Goal: Task Accomplishment & Management: Manage account settings

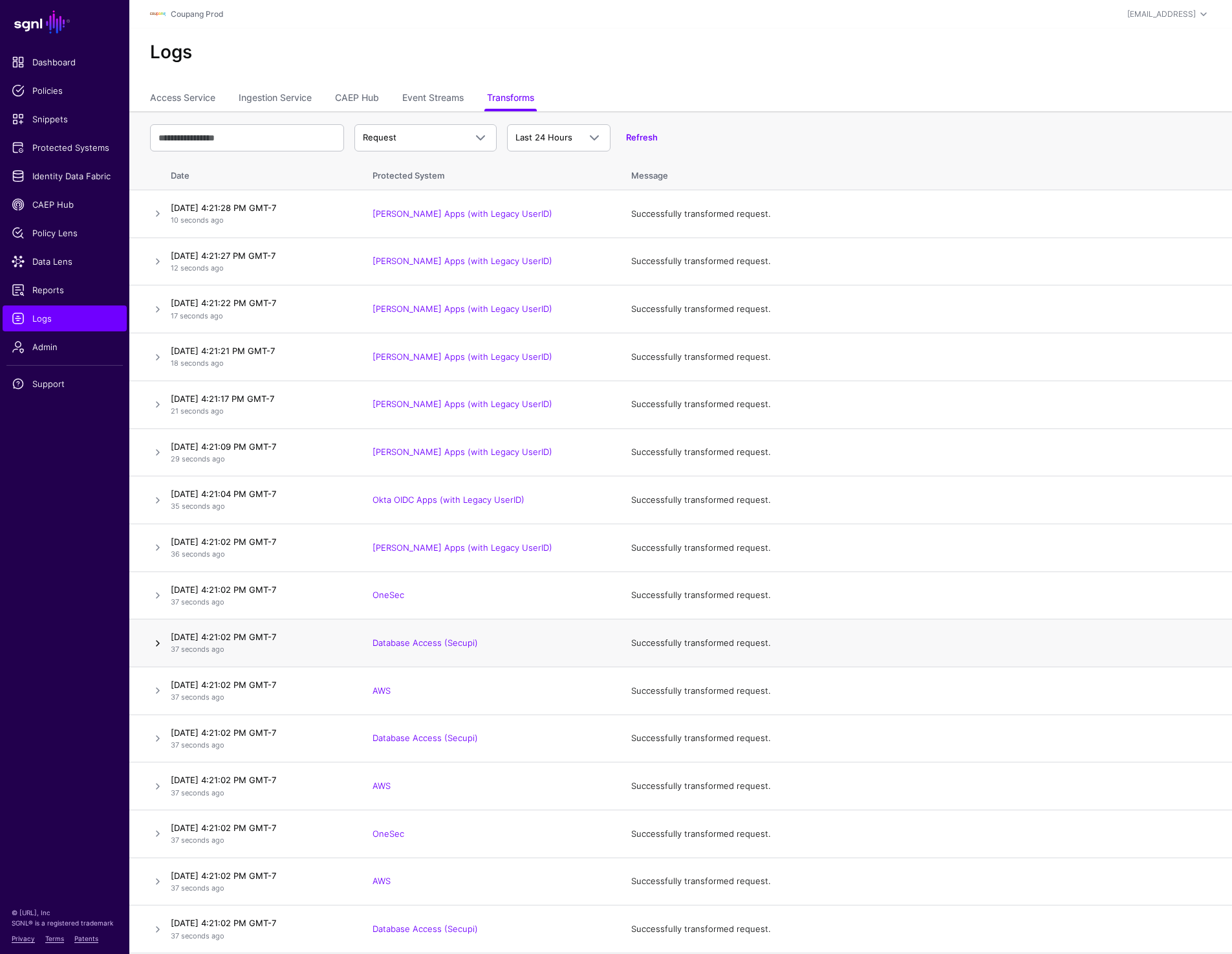
click at [162, 638] on link at bounding box center [157, 643] width 15 height 15
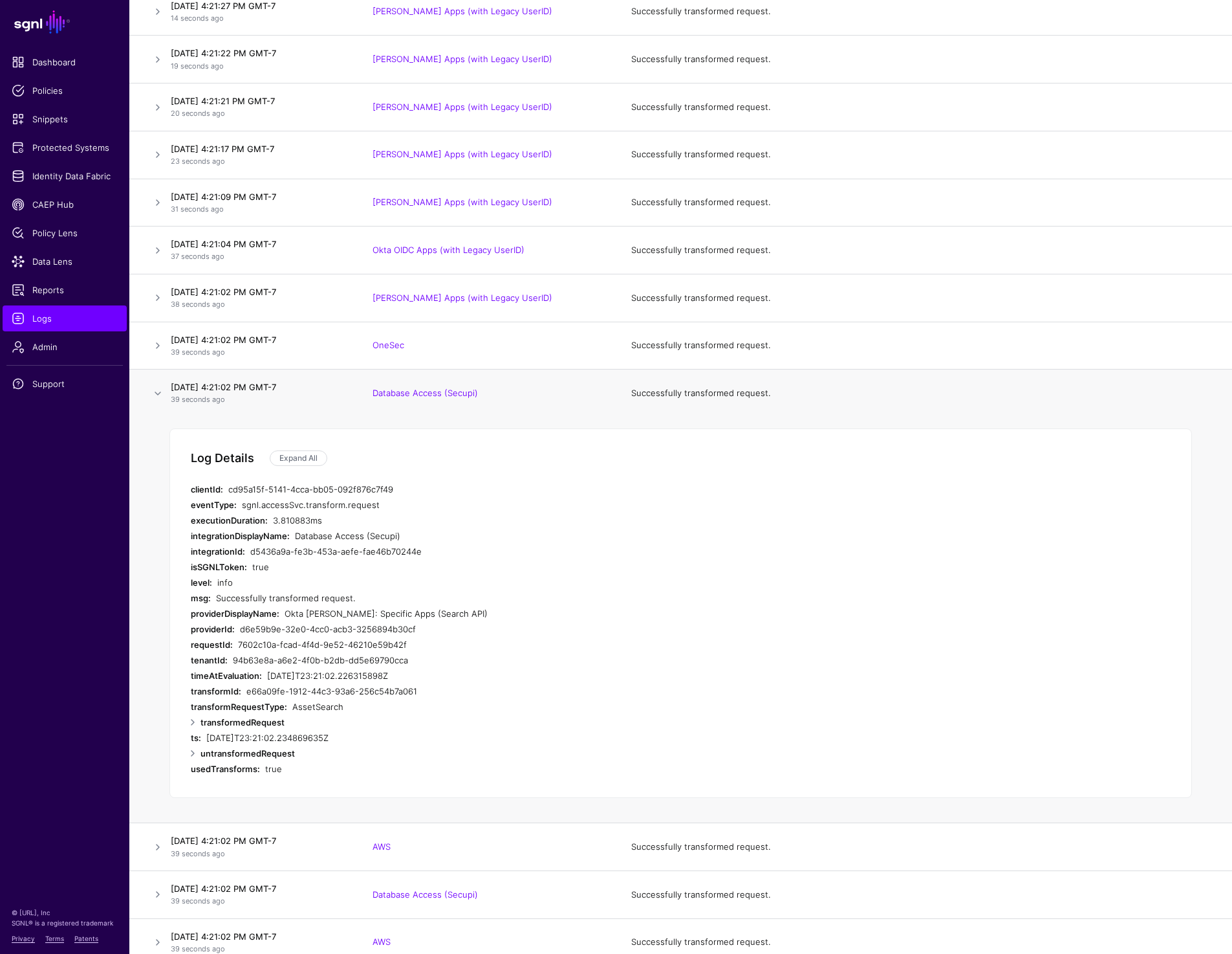
scroll to position [467, 0]
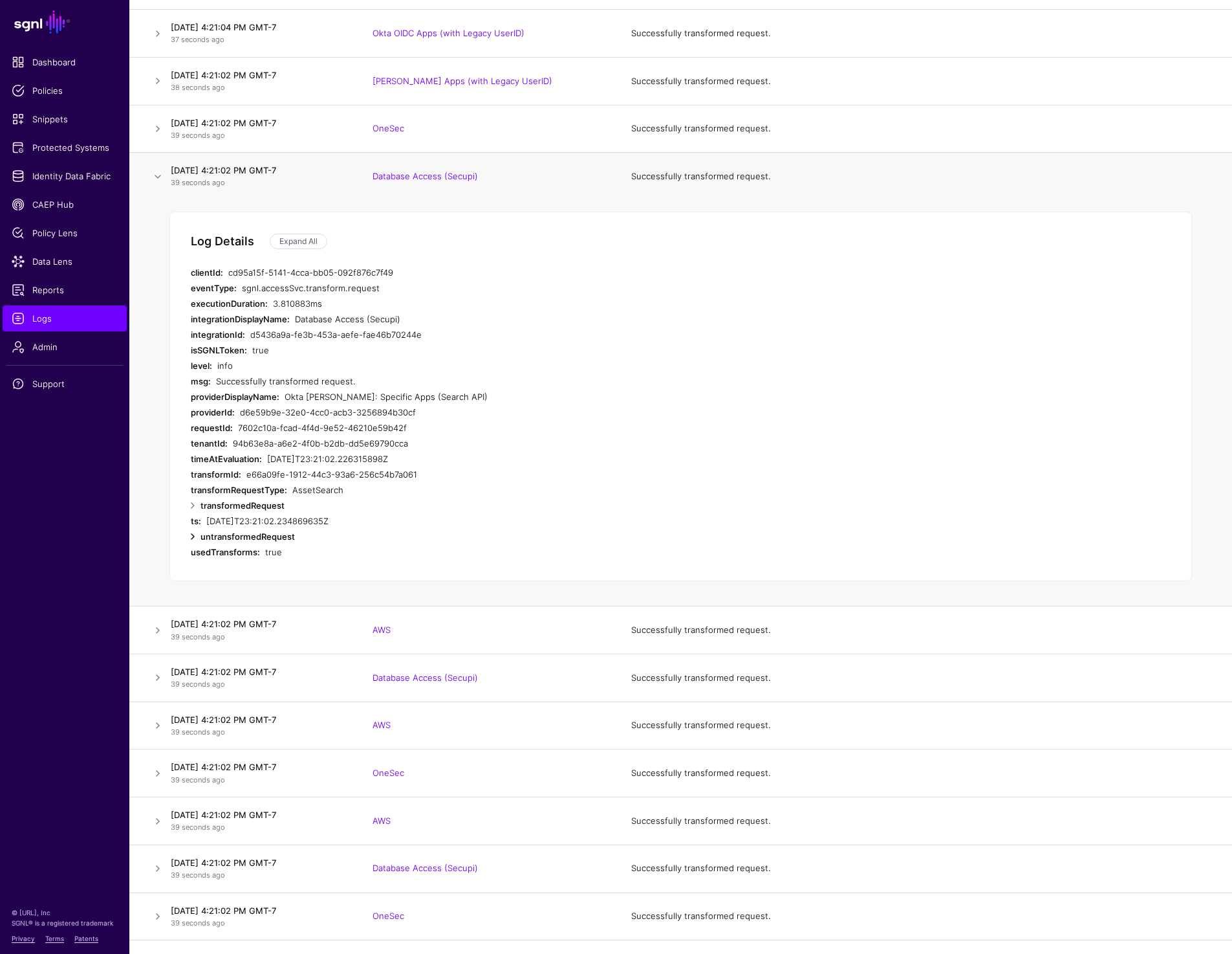
click at [192, 533] on link at bounding box center [192, 536] width 15 height 15
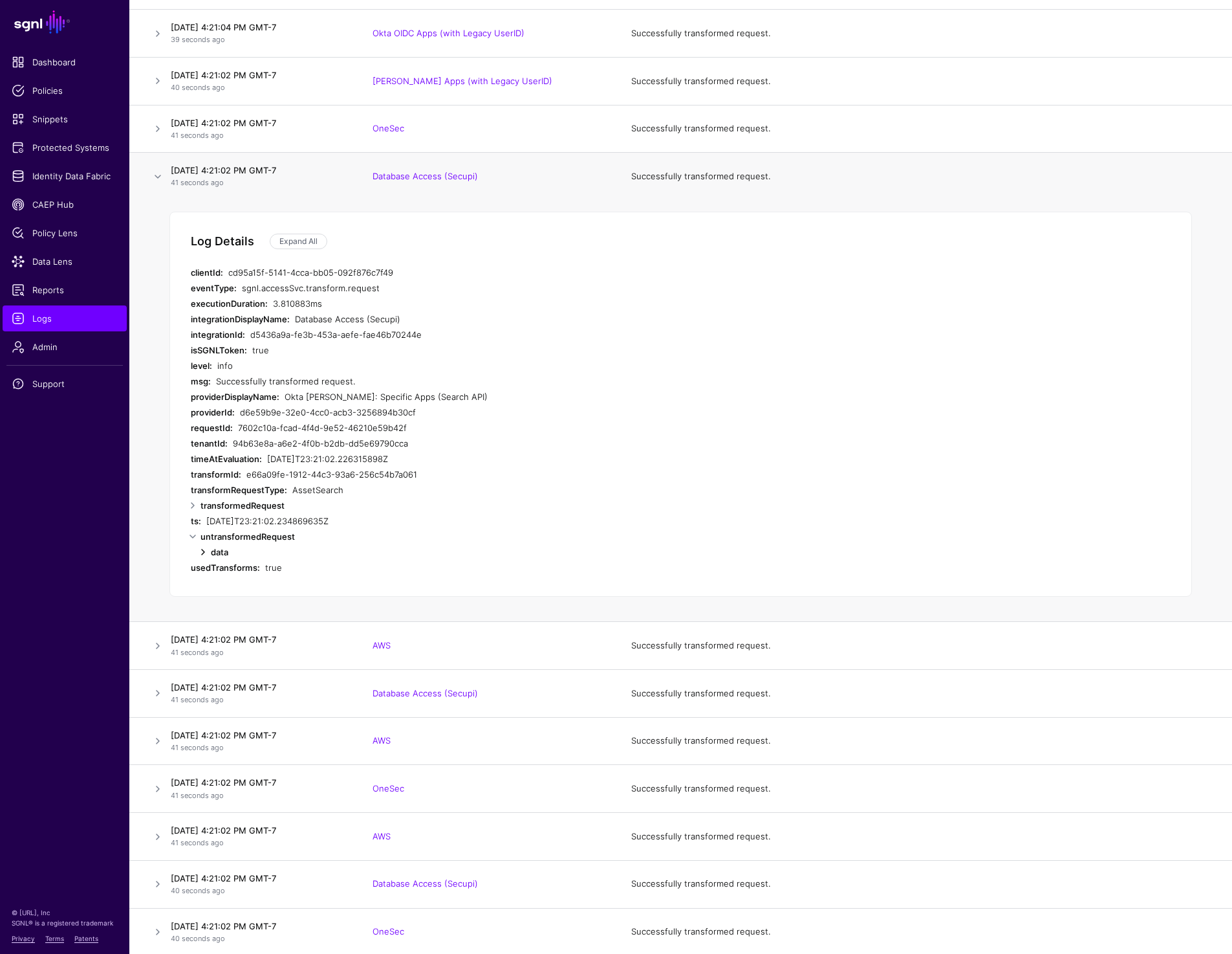
click at [202, 553] on link at bounding box center [203, 552] width 15 height 15
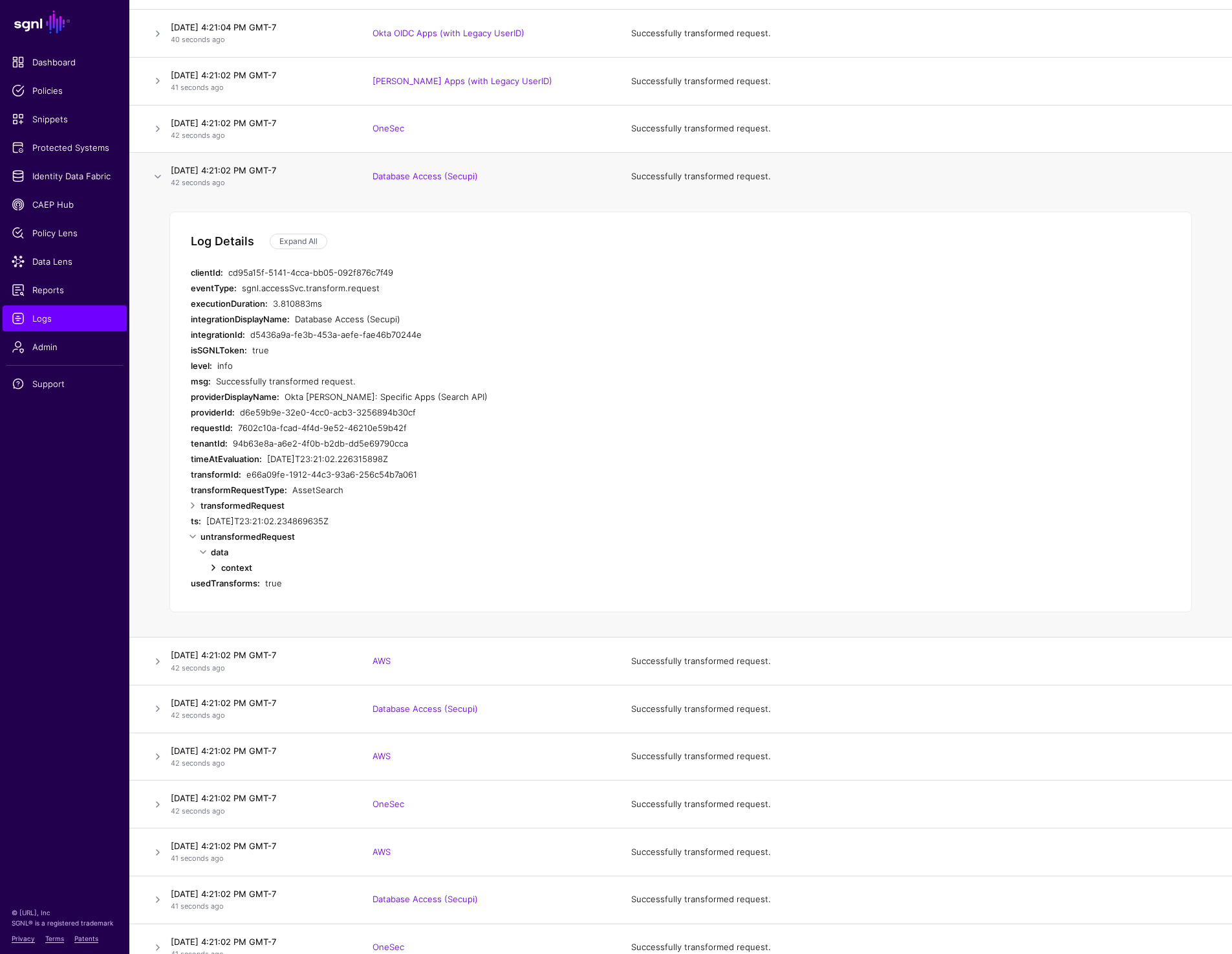
click at [212, 565] on link at bounding box center [213, 567] width 15 height 15
click at [220, 611] on link at bounding box center [223, 614] width 15 height 15
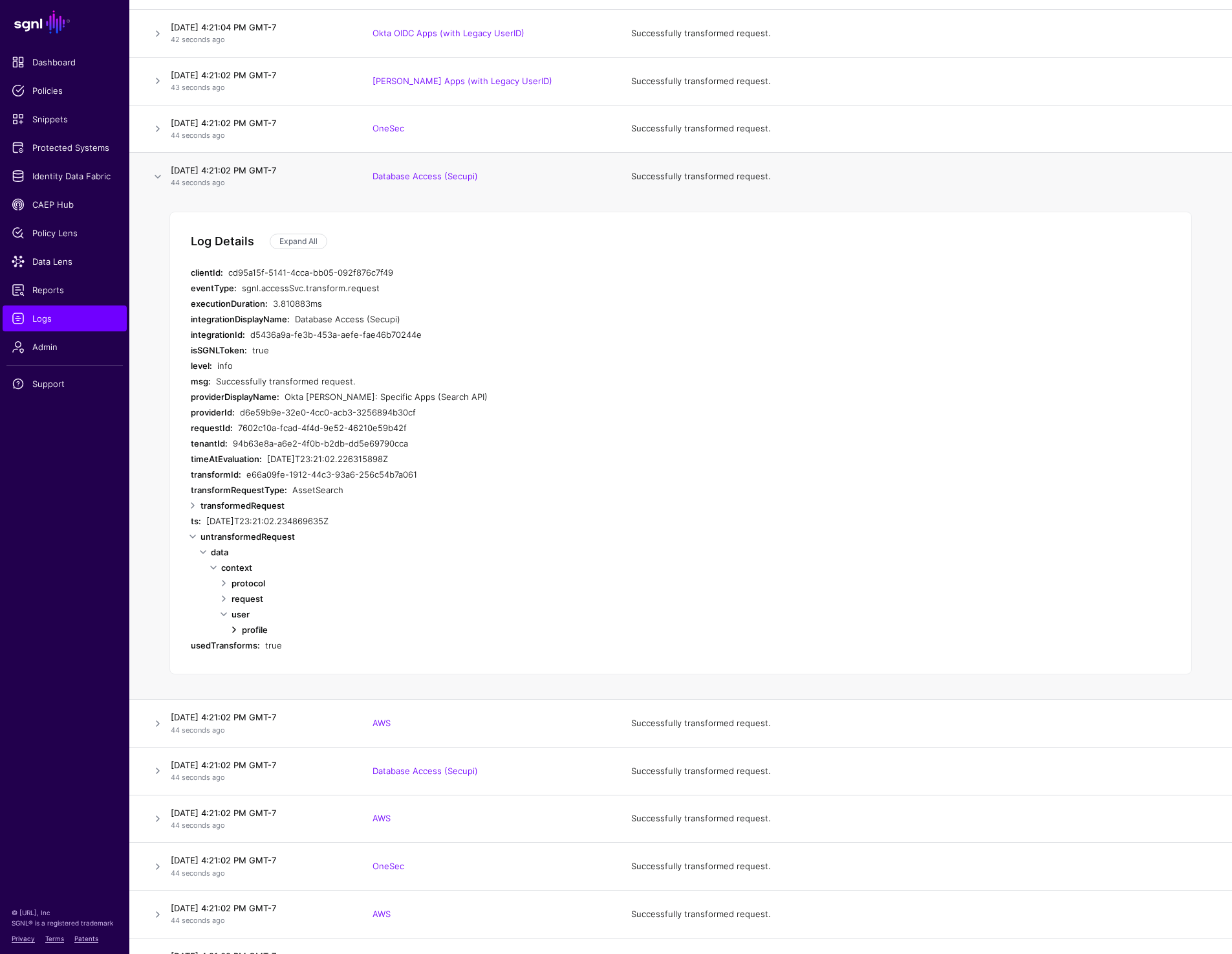
click at [235, 626] on link at bounding box center [234, 629] width 15 height 15
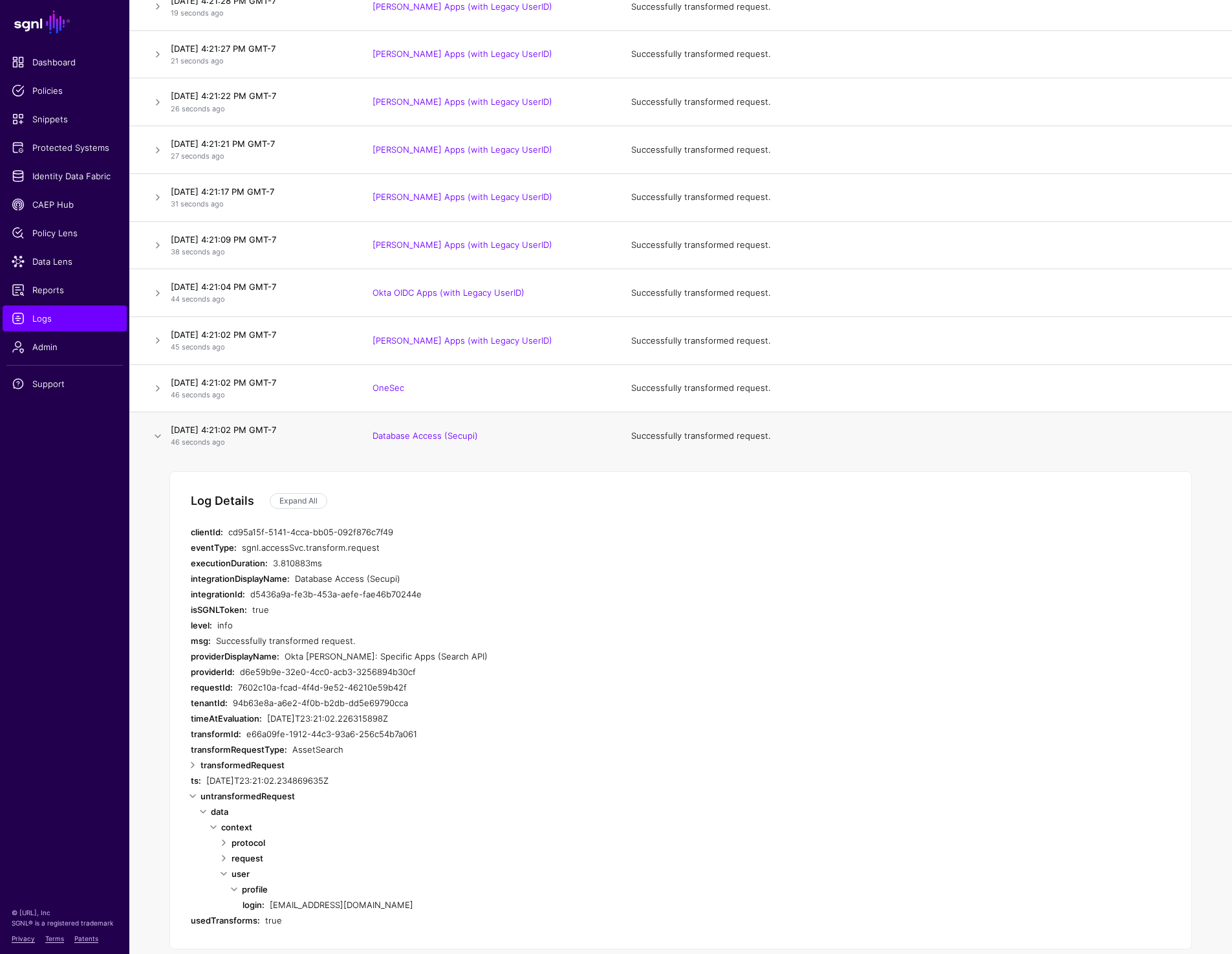
scroll to position [0, 0]
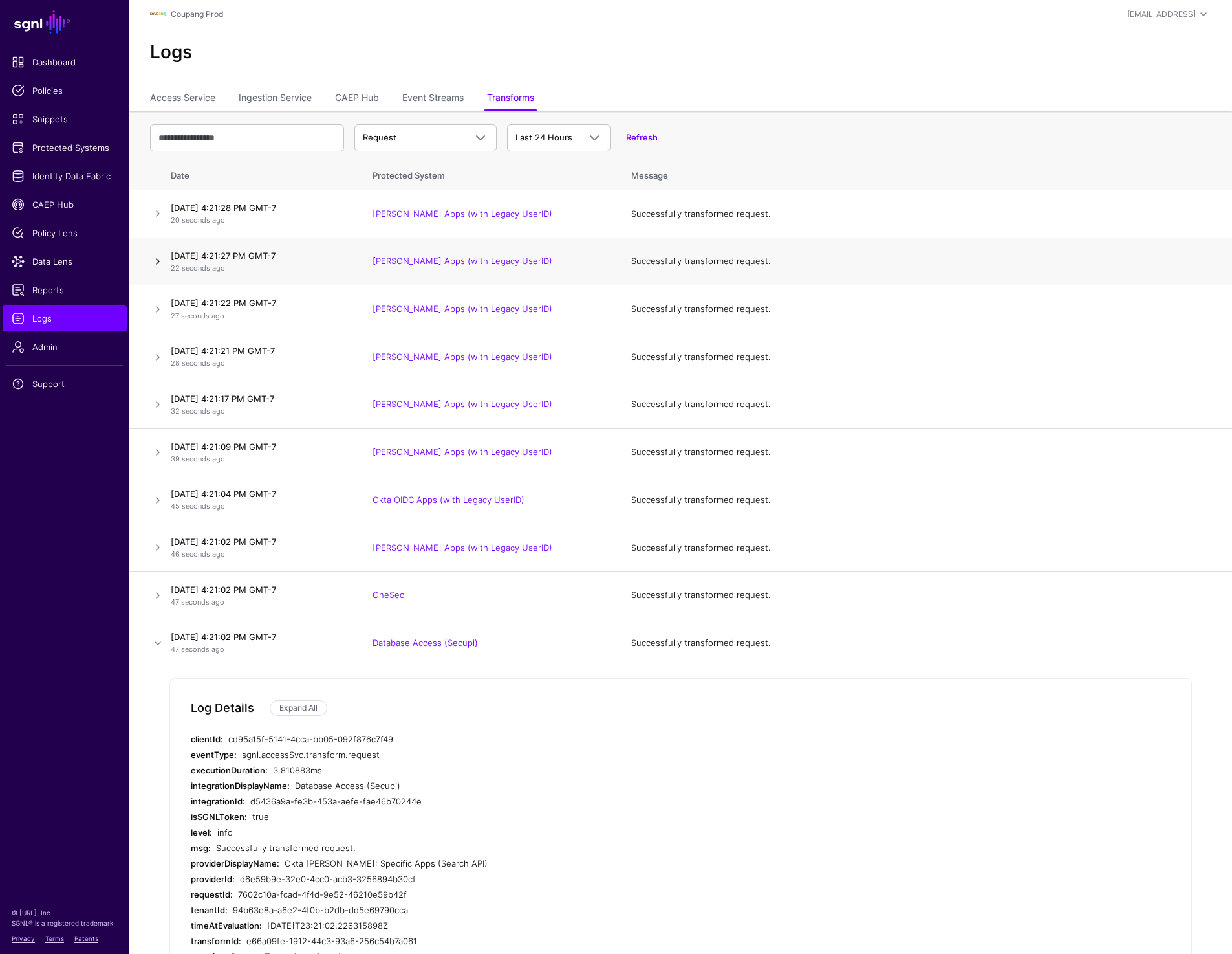
click at [158, 258] on link at bounding box center [157, 261] width 15 height 15
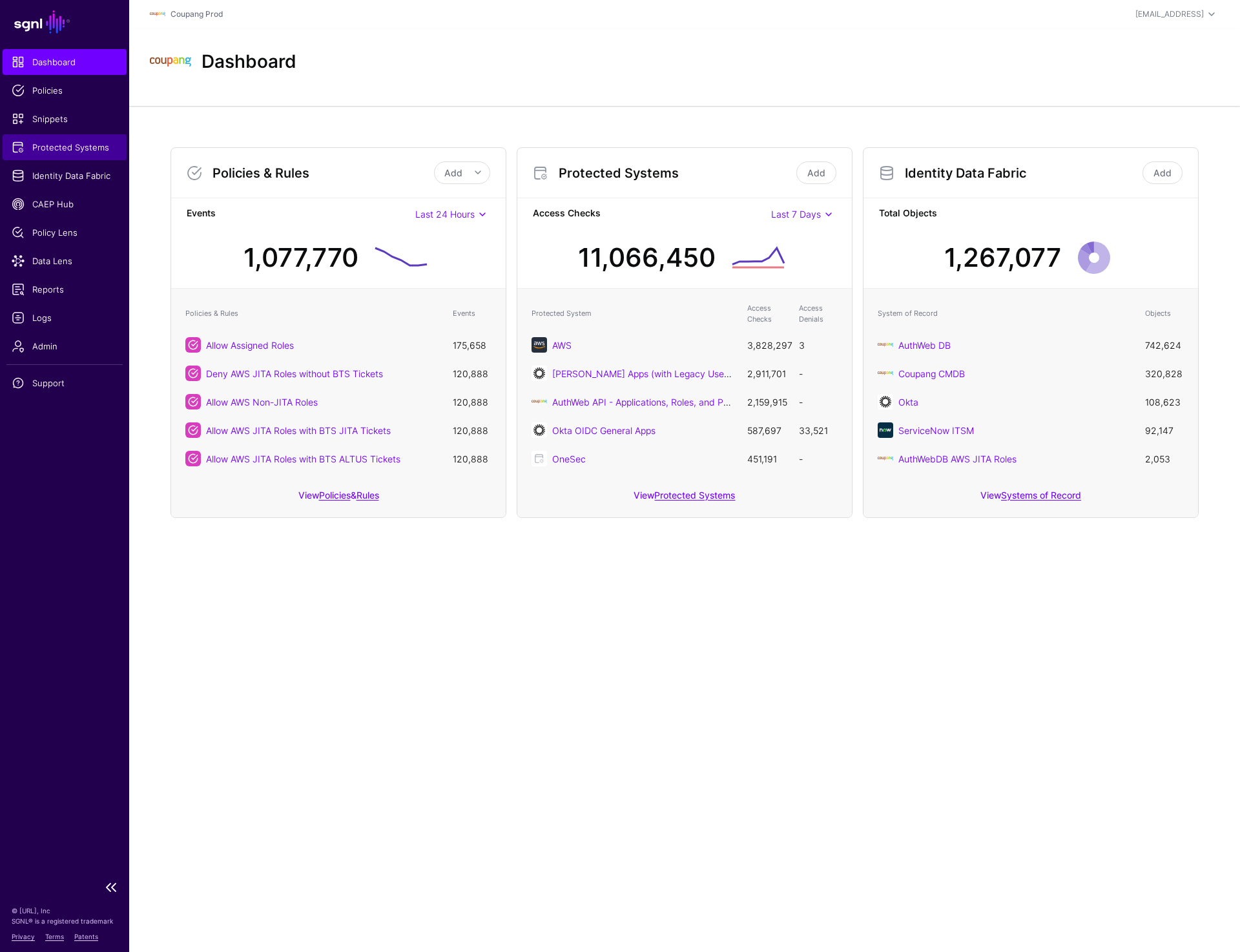
click at [76, 142] on span "Protected Systems" at bounding box center [64, 147] width 106 height 13
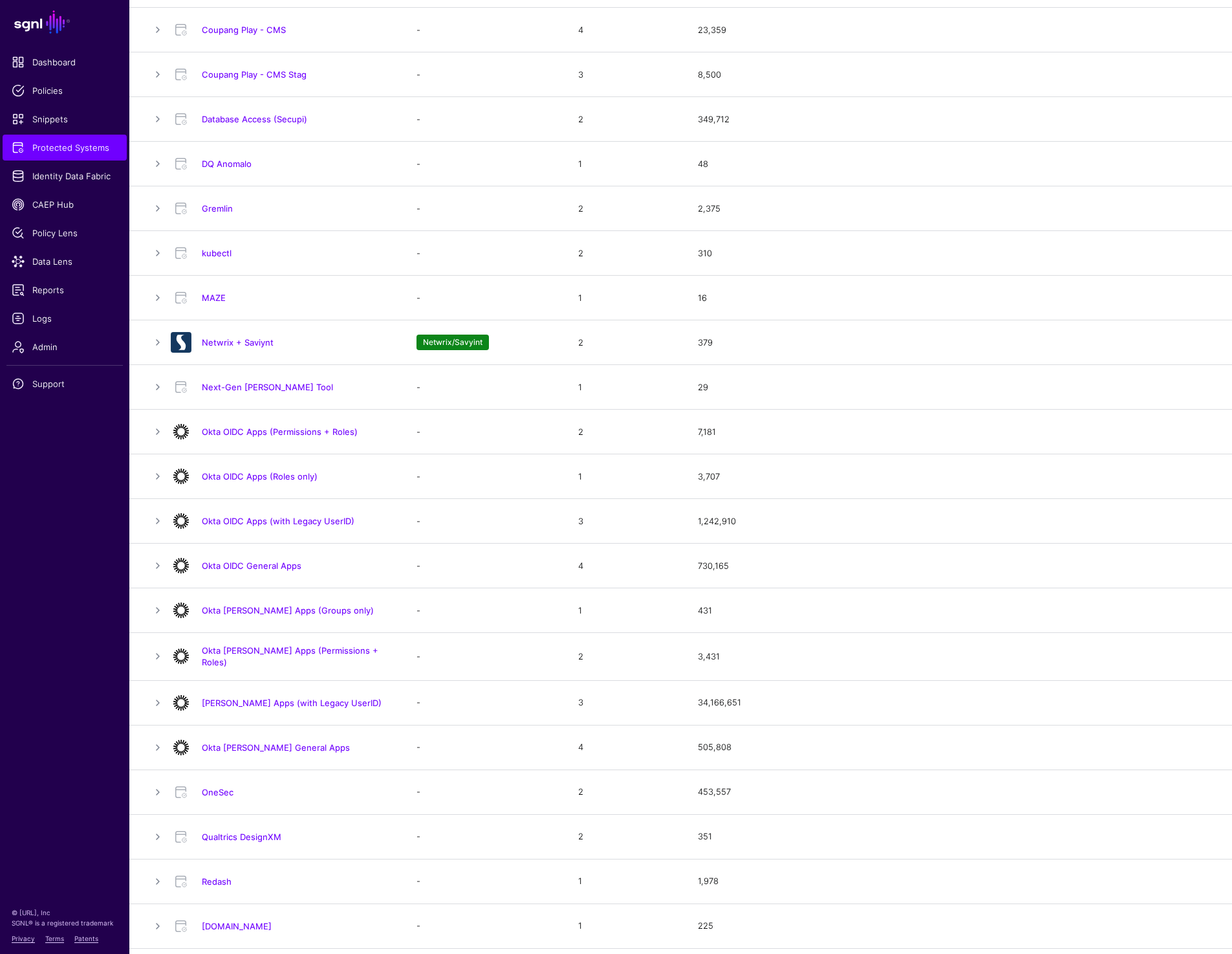
scroll to position [467, 0]
click at [272, 703] on link "[PERSON_NAME] Apps (with Legacy UserID)" at bounding box center [292, 705] width 180 height 10
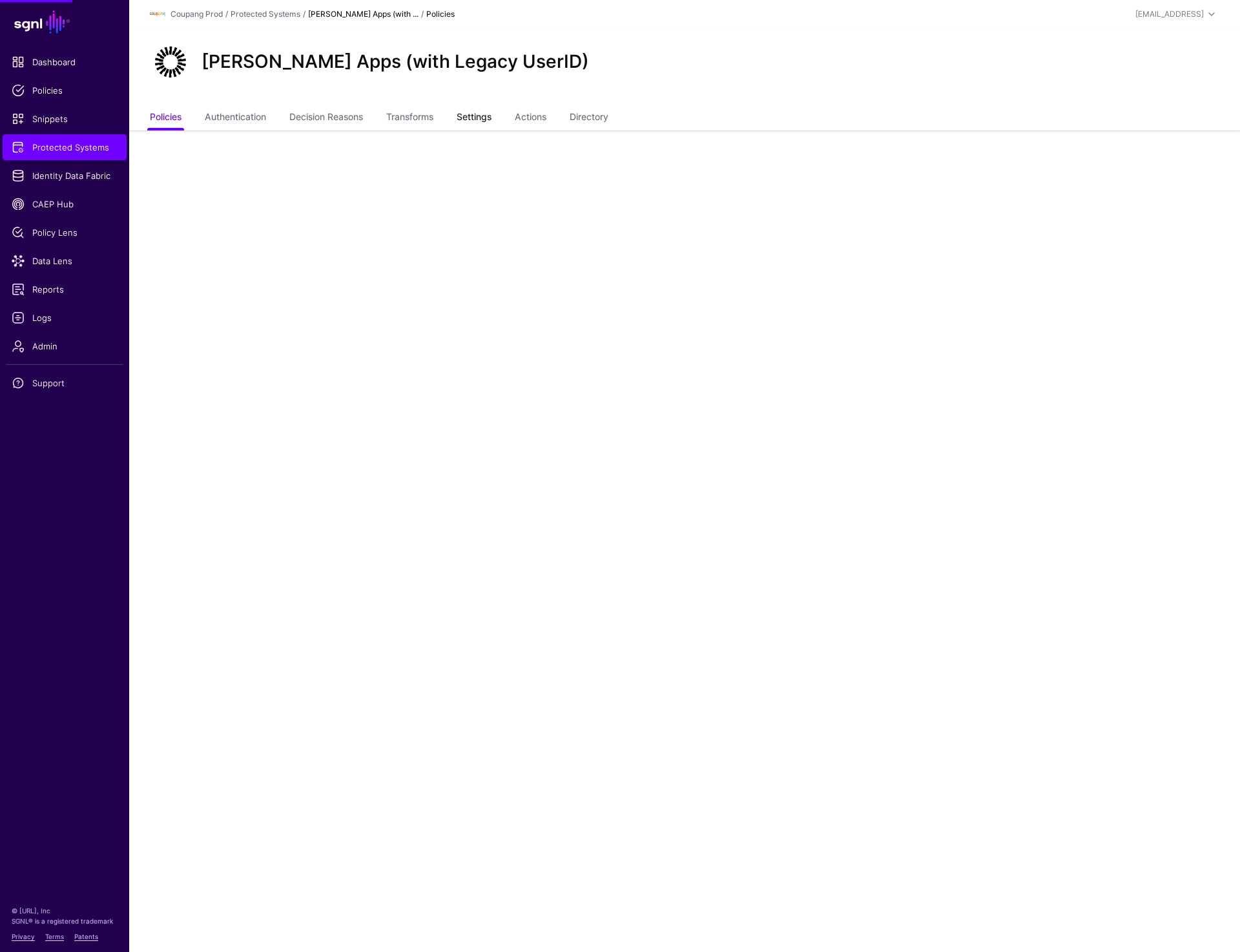
click at [491, 114] on link "Settings" at bounding box center [474, 118] width 35 height 25
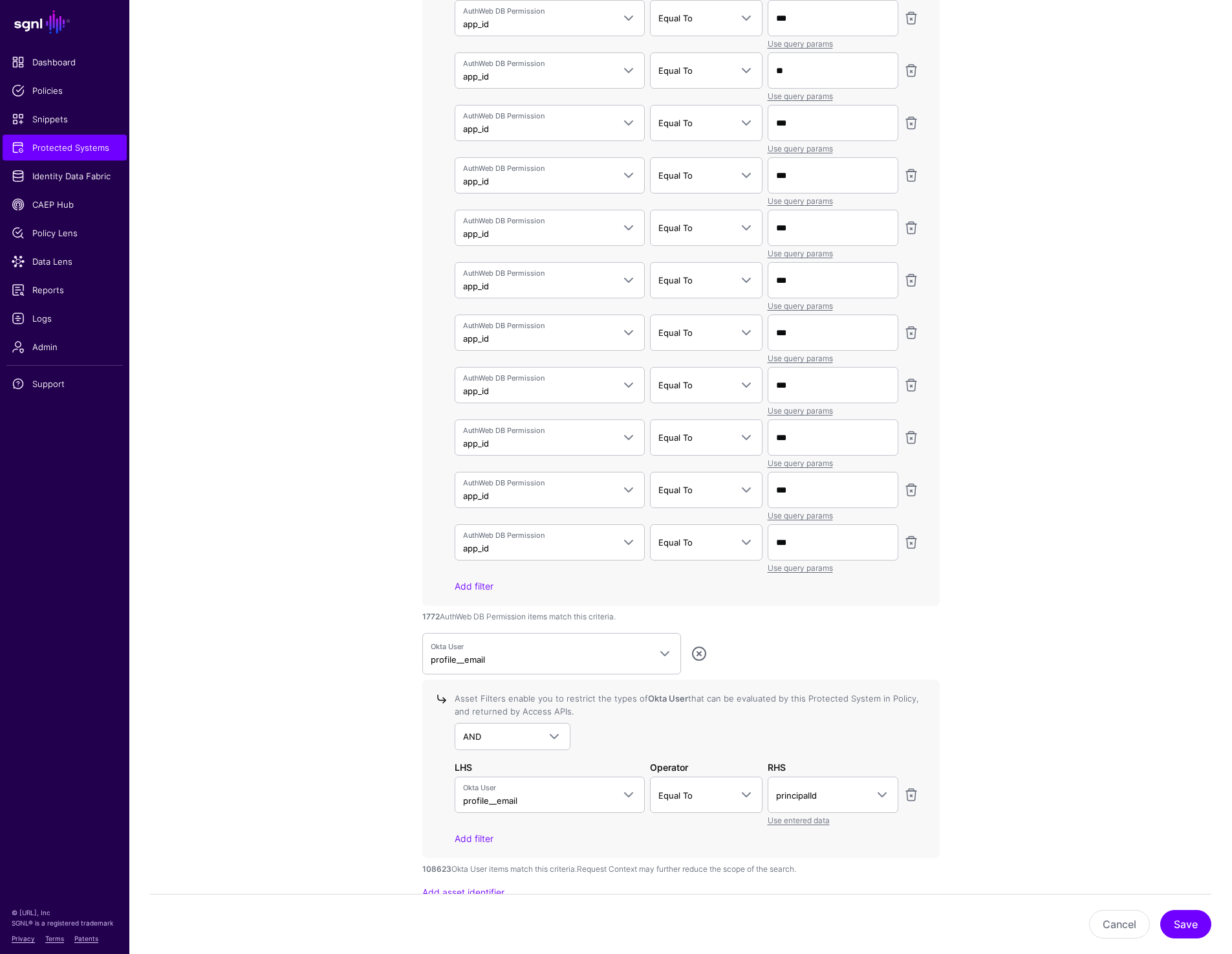
scroll to position [4071, 0]
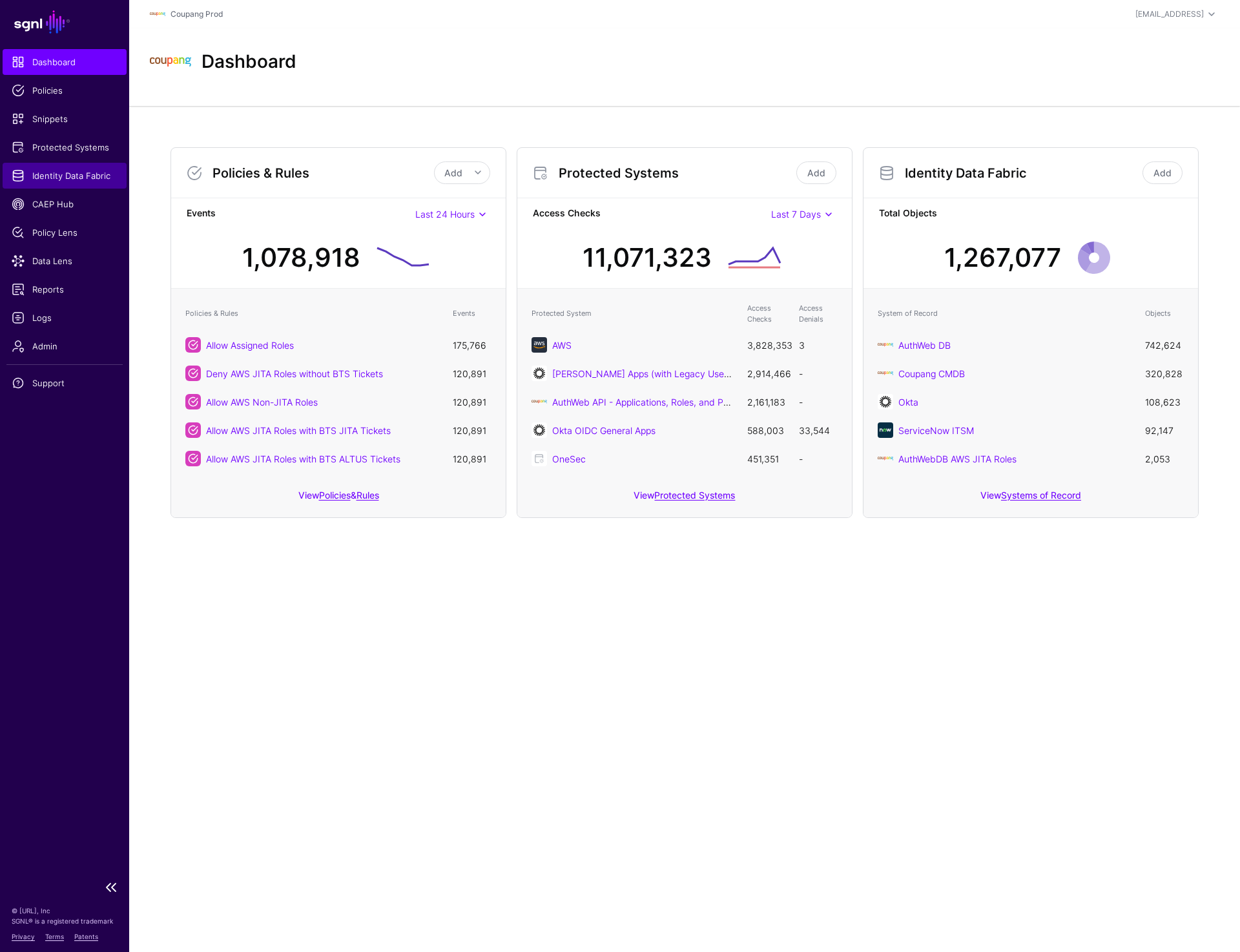
click at [96, 175] on span "Identity Data Fabric" at bounding box center [64, 175] width 106 height 13
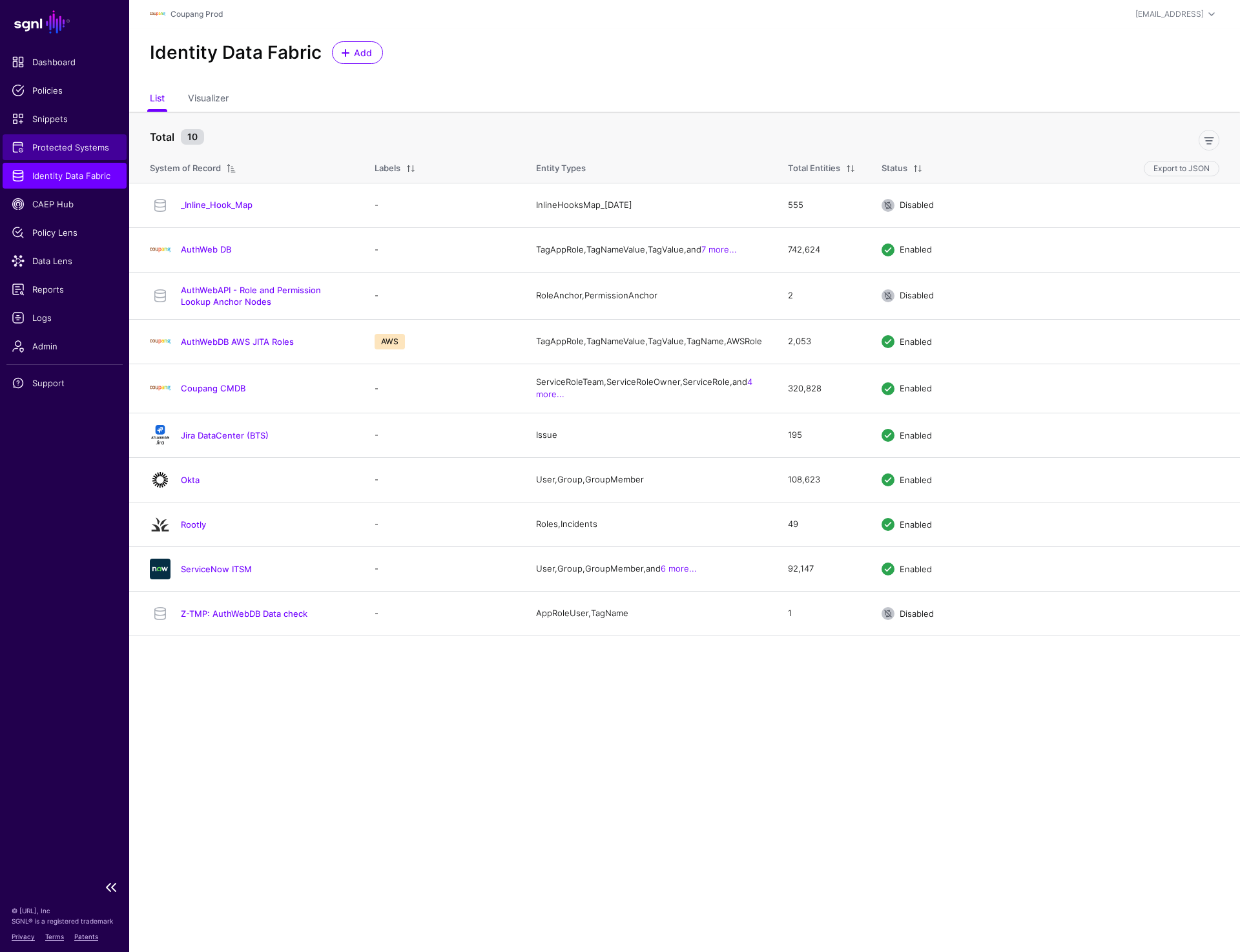
click at [114, 144] on span "Protected Systems" at bounding box center [64, 147] width 106 height 13
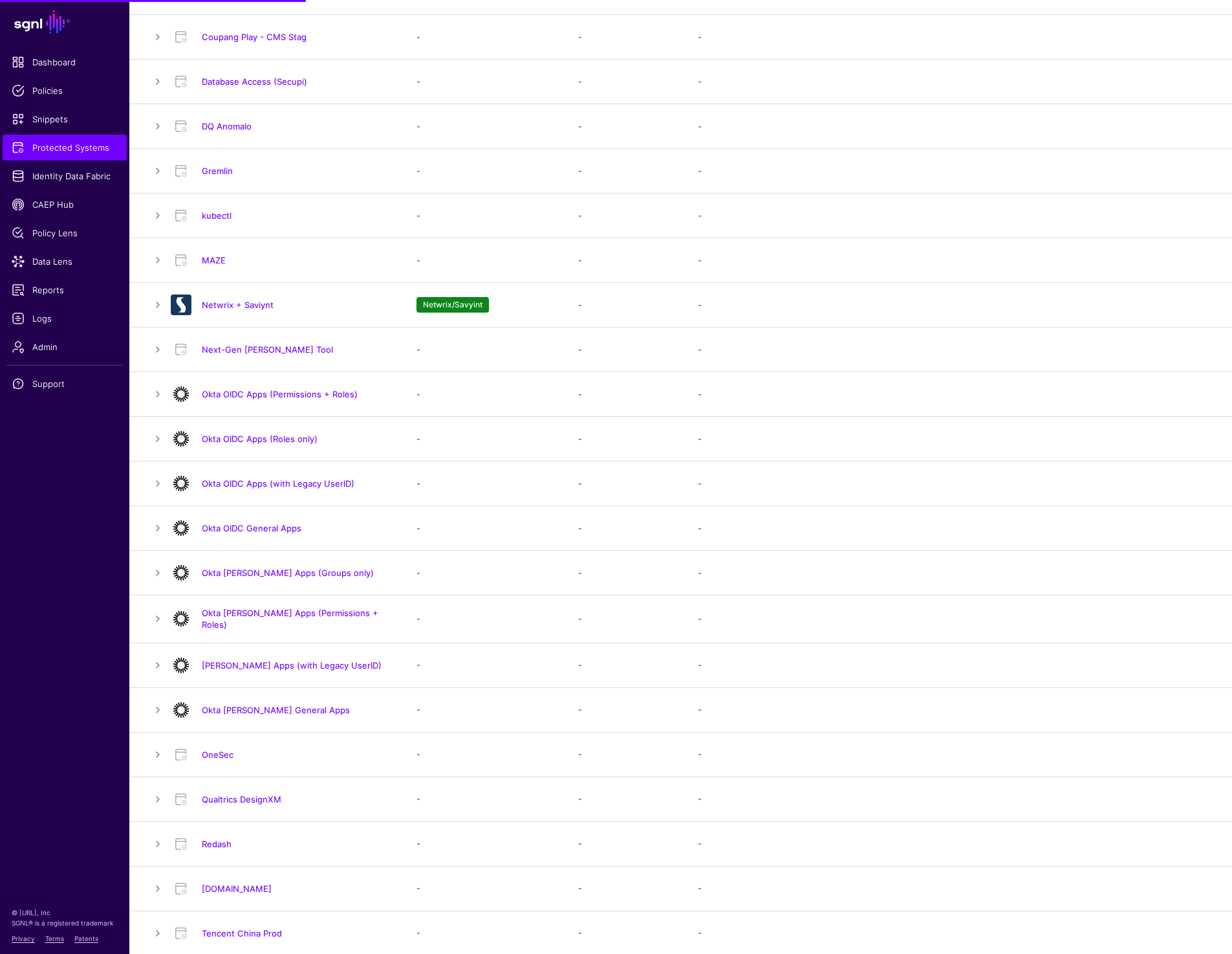
scroll to position [507, 0]
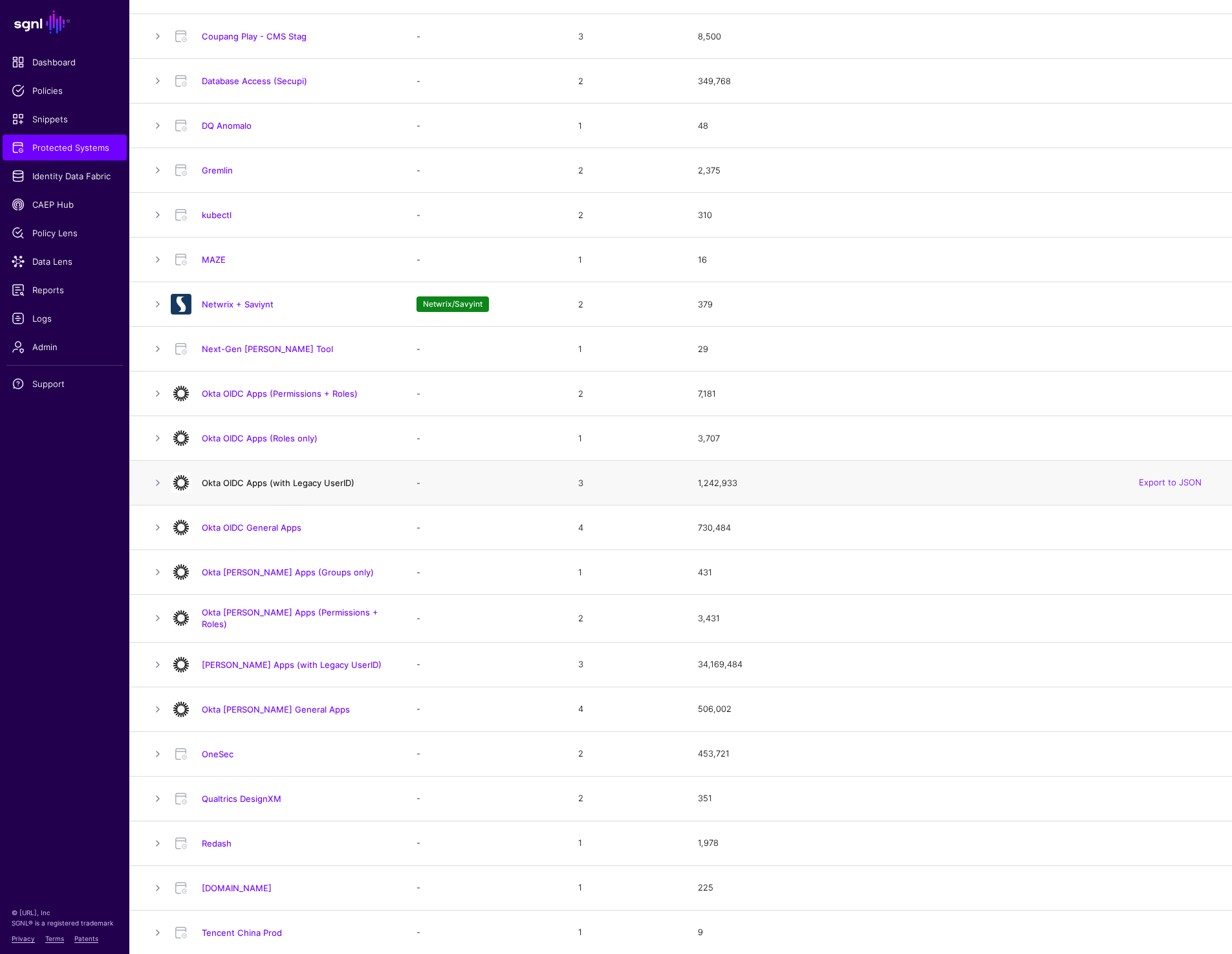
click at [277, 484] on link "Okta OIDC Apps (with Legacy UserID)" at bounding box center [278, 482] width 153 height 10
click at [243, 659] on link "[PERSON_NAME] Apps (with Legacy UserID)" at bounding box center [292, 664] width 180 height 10
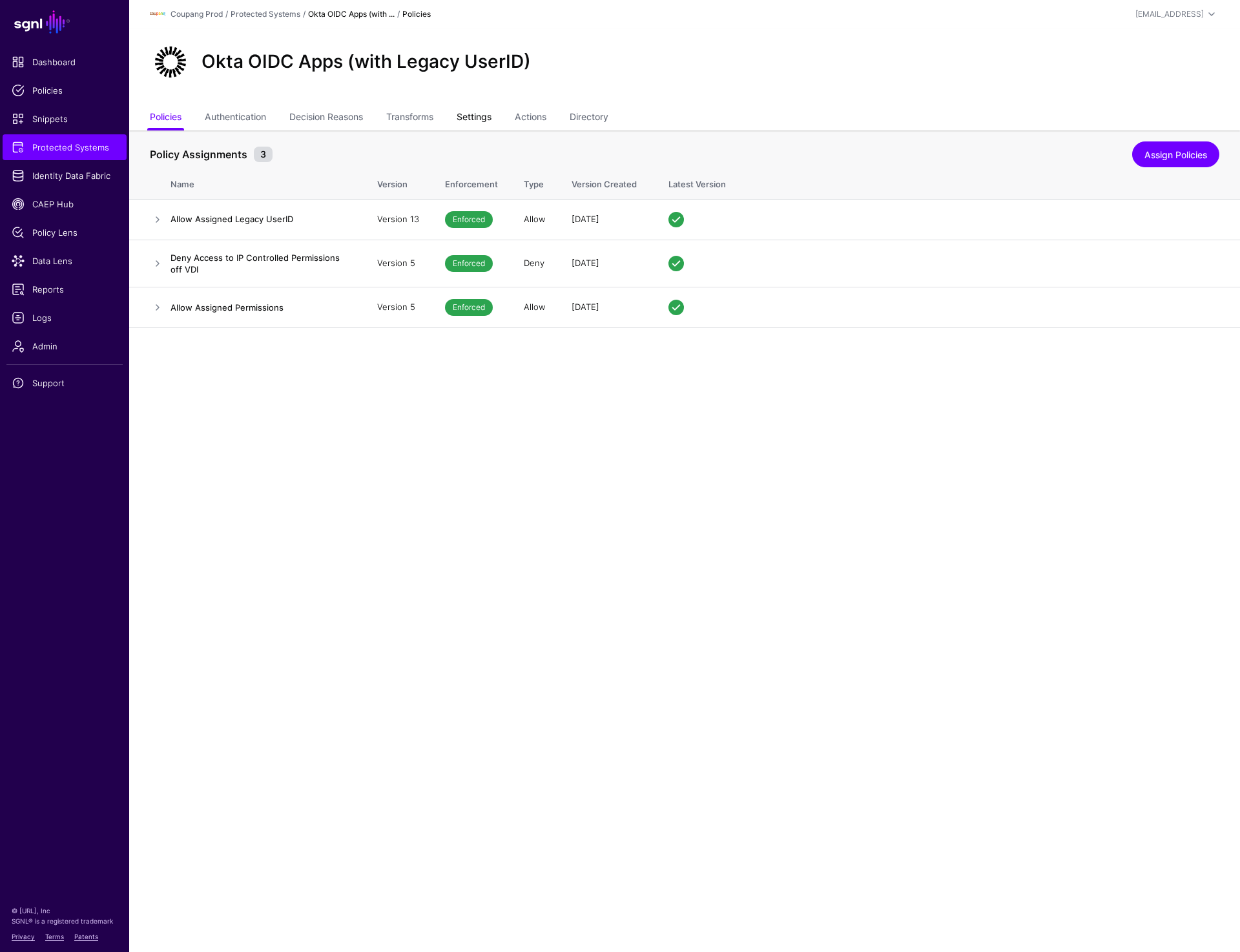
click at [471, 123] on link "Settings" at bounding box center [474, 118] width 35 height 25
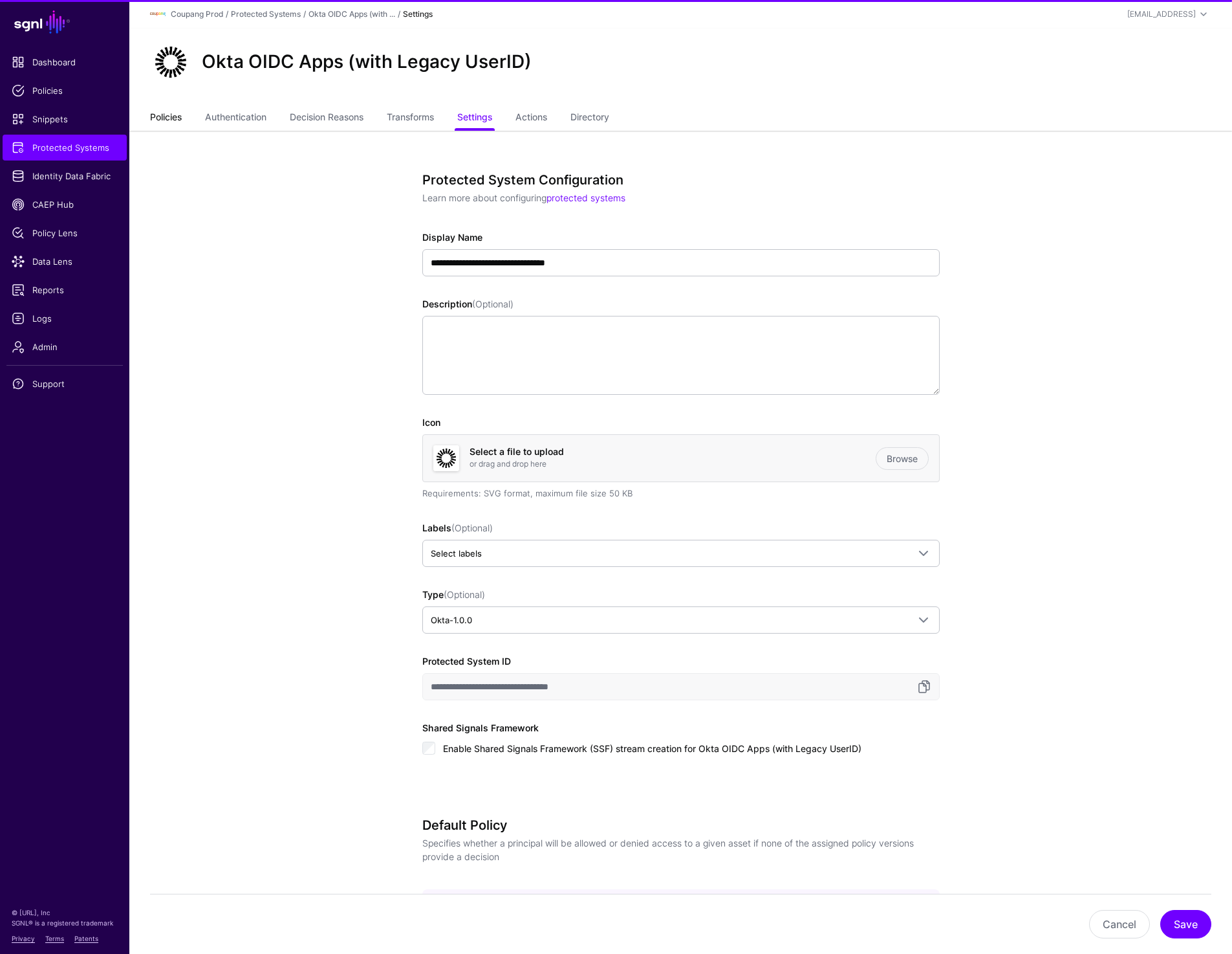
click at [162, 122] on link "Policies" at bounding box center [166, 118] width 32 height 25
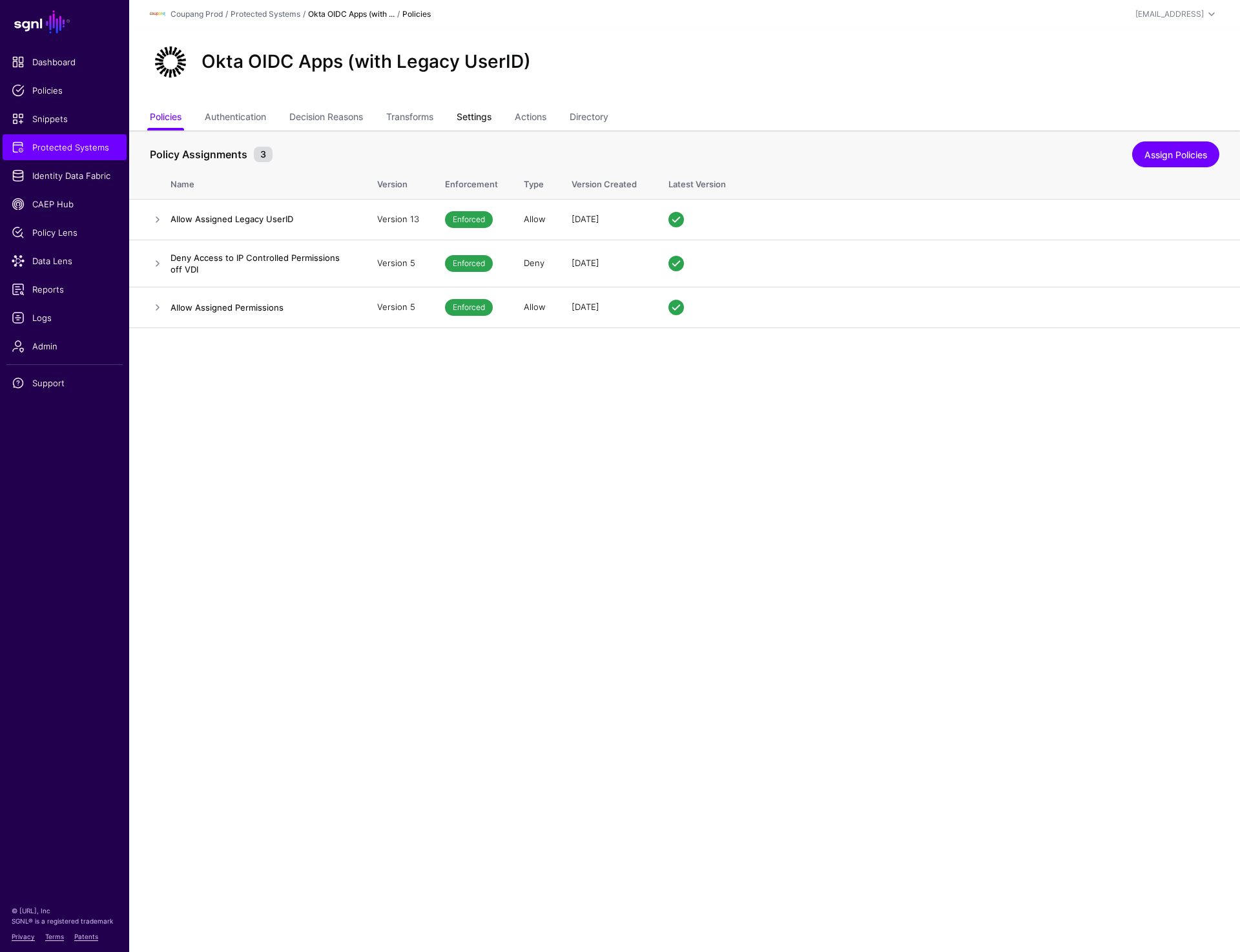
click at [488, 122] on link "Settings" at bounding box center [474, 118] width 35 height 25
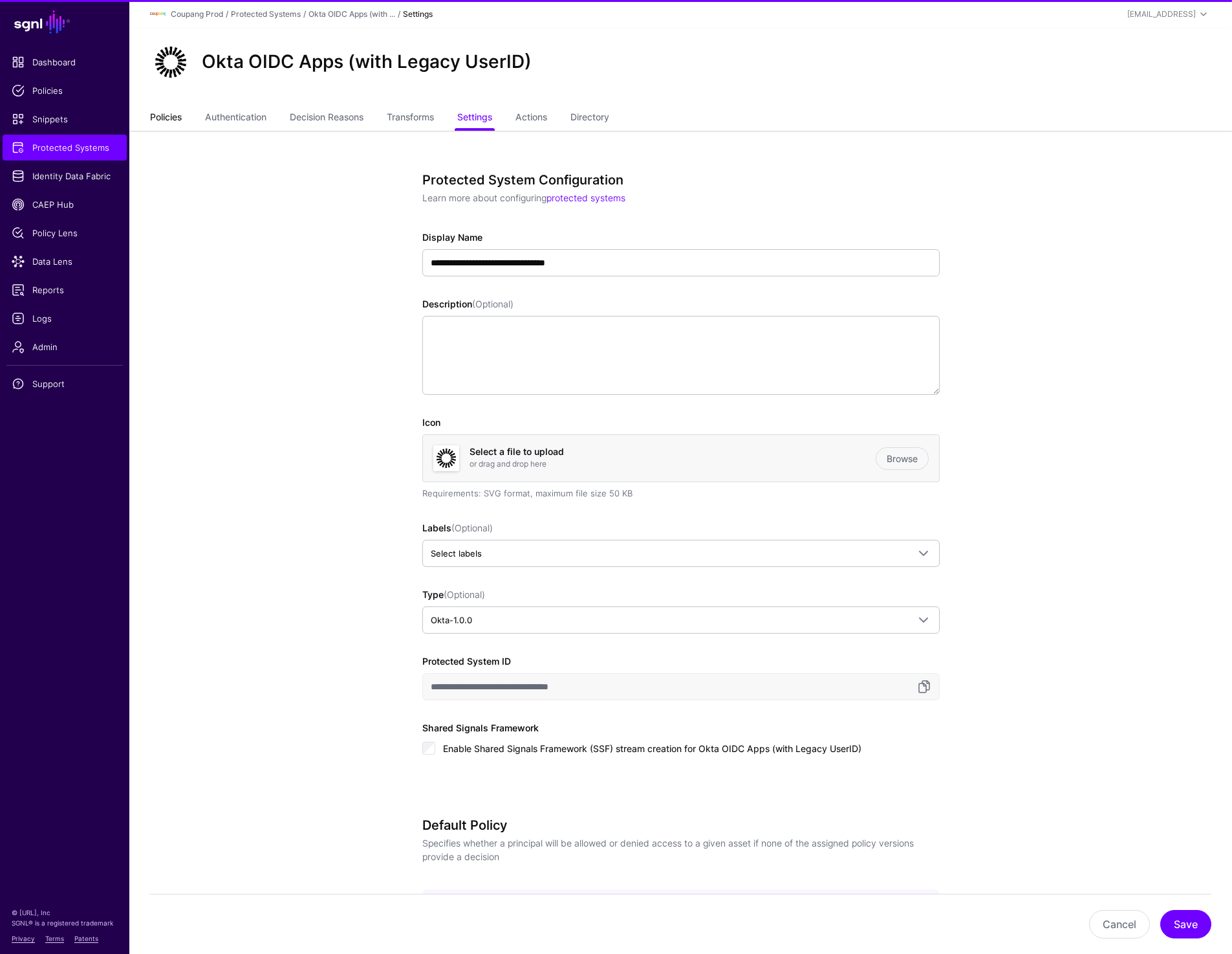
click at [160, 122] on link "Policies" at bounding box center [166, 118] width 32 height 25
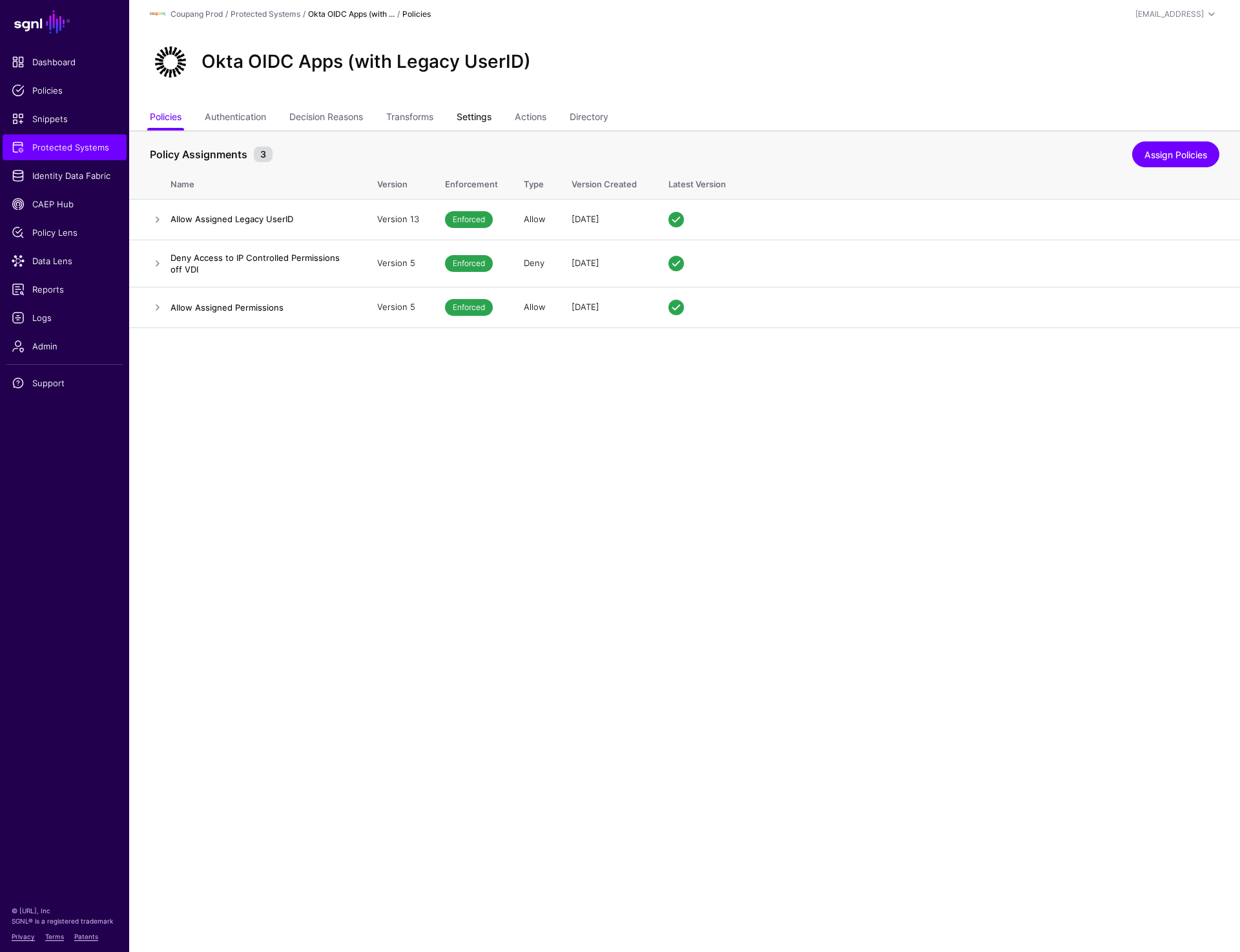
click at [467, 125] on link "Settings" at bounding box center [474, 118] width 35 height 25
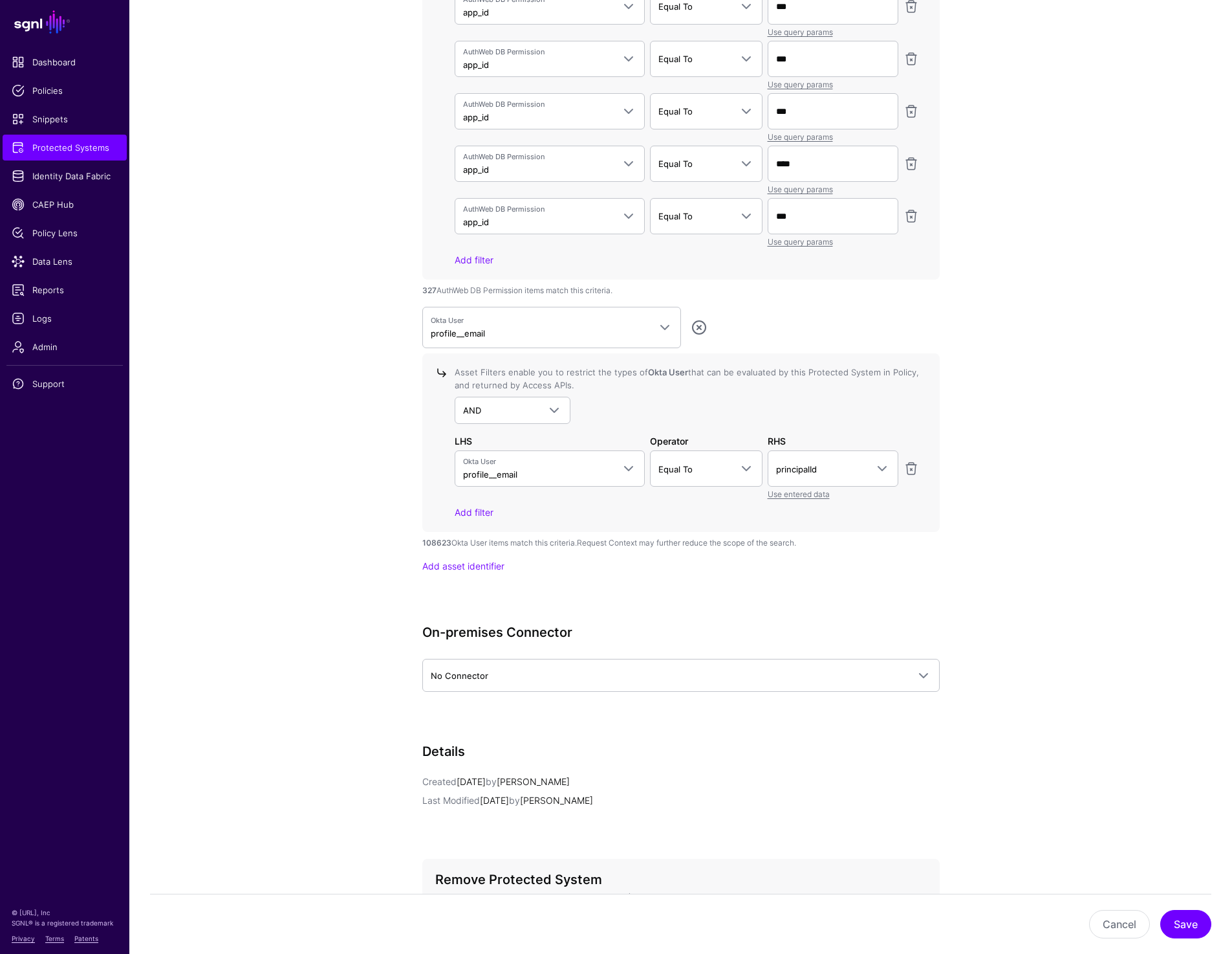
scroll to position [2977, 0]
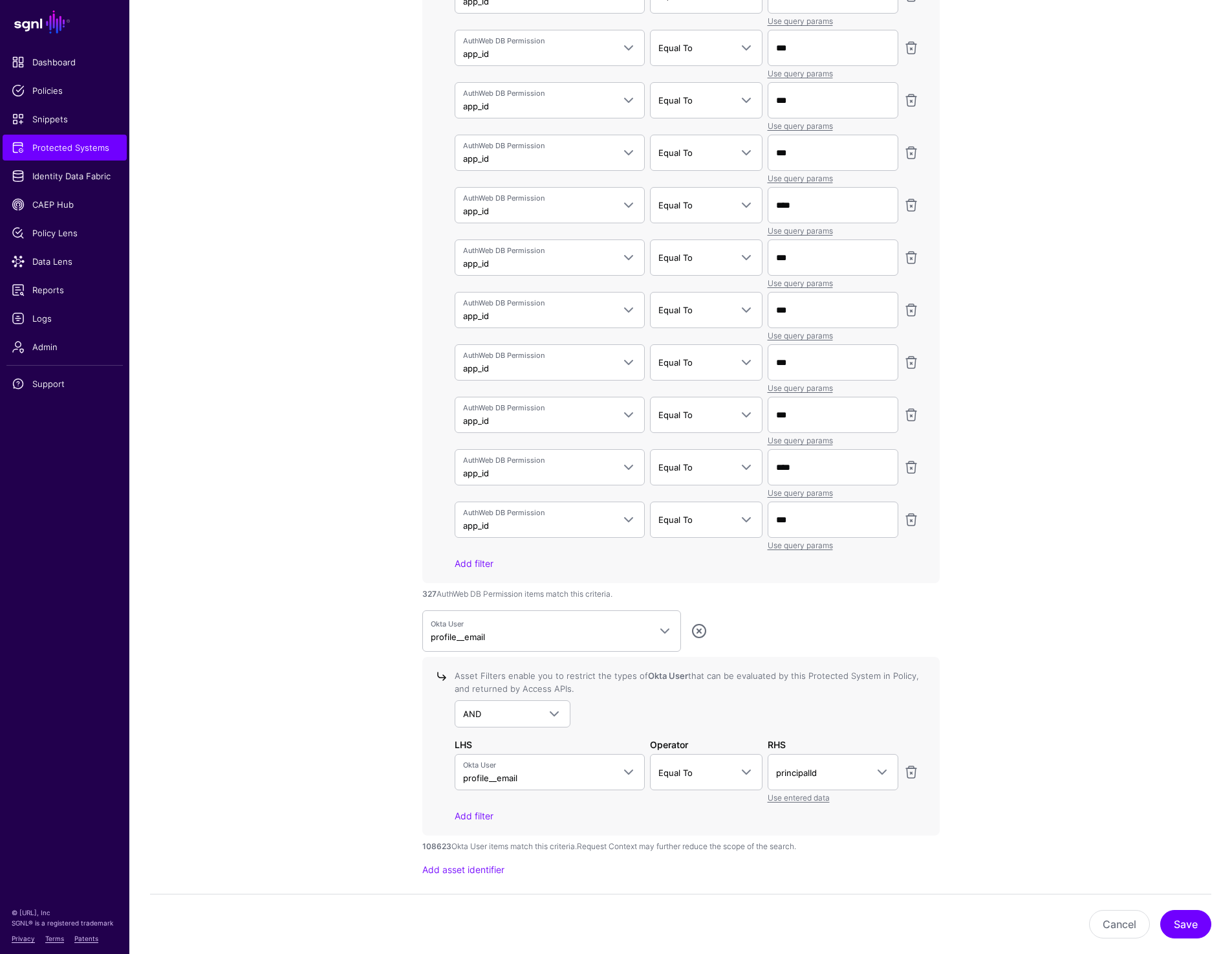
scroll to position [2733, 0]
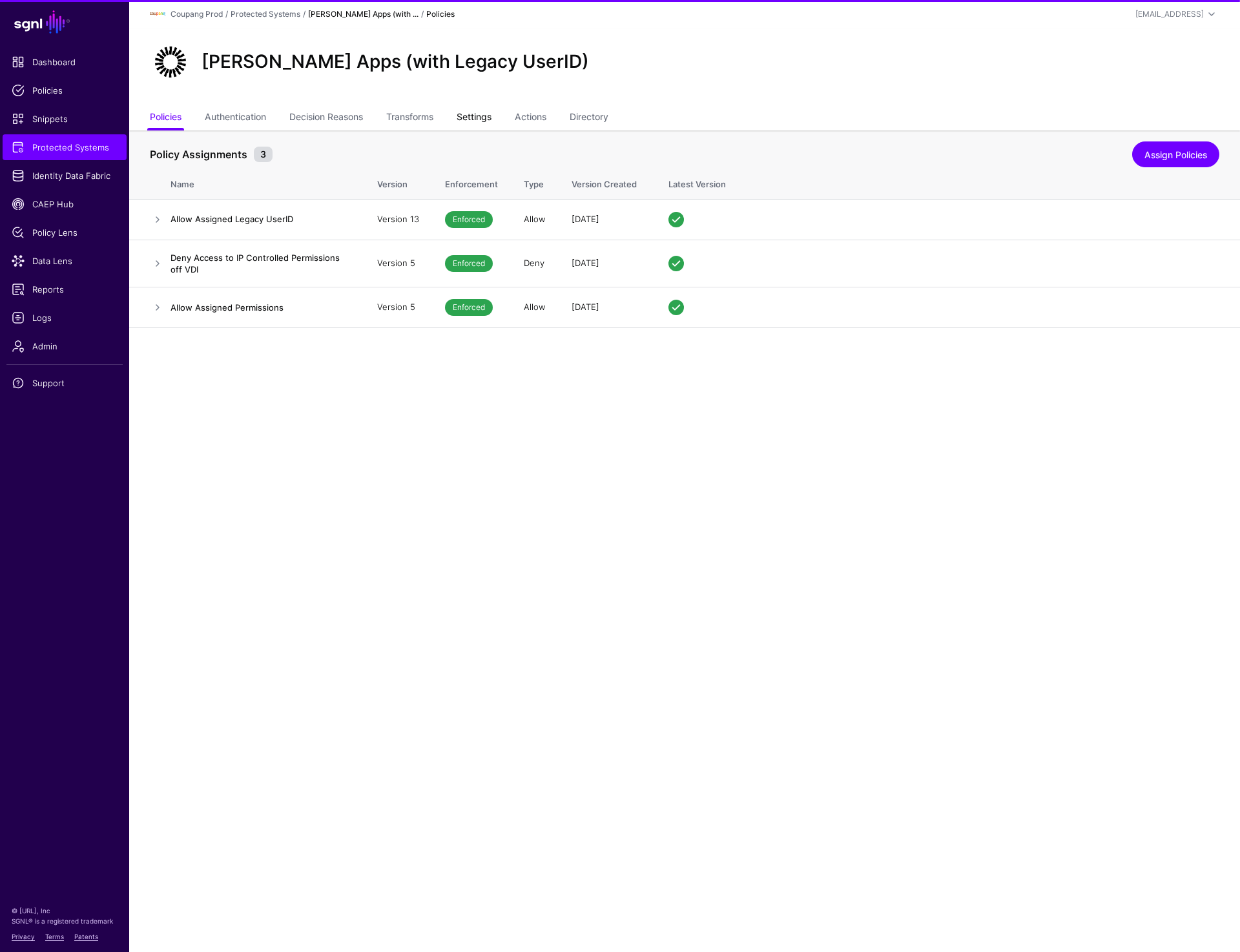
click at [471, 123] on link "Settings" at bounding box center [474, 118] width 35 height 25
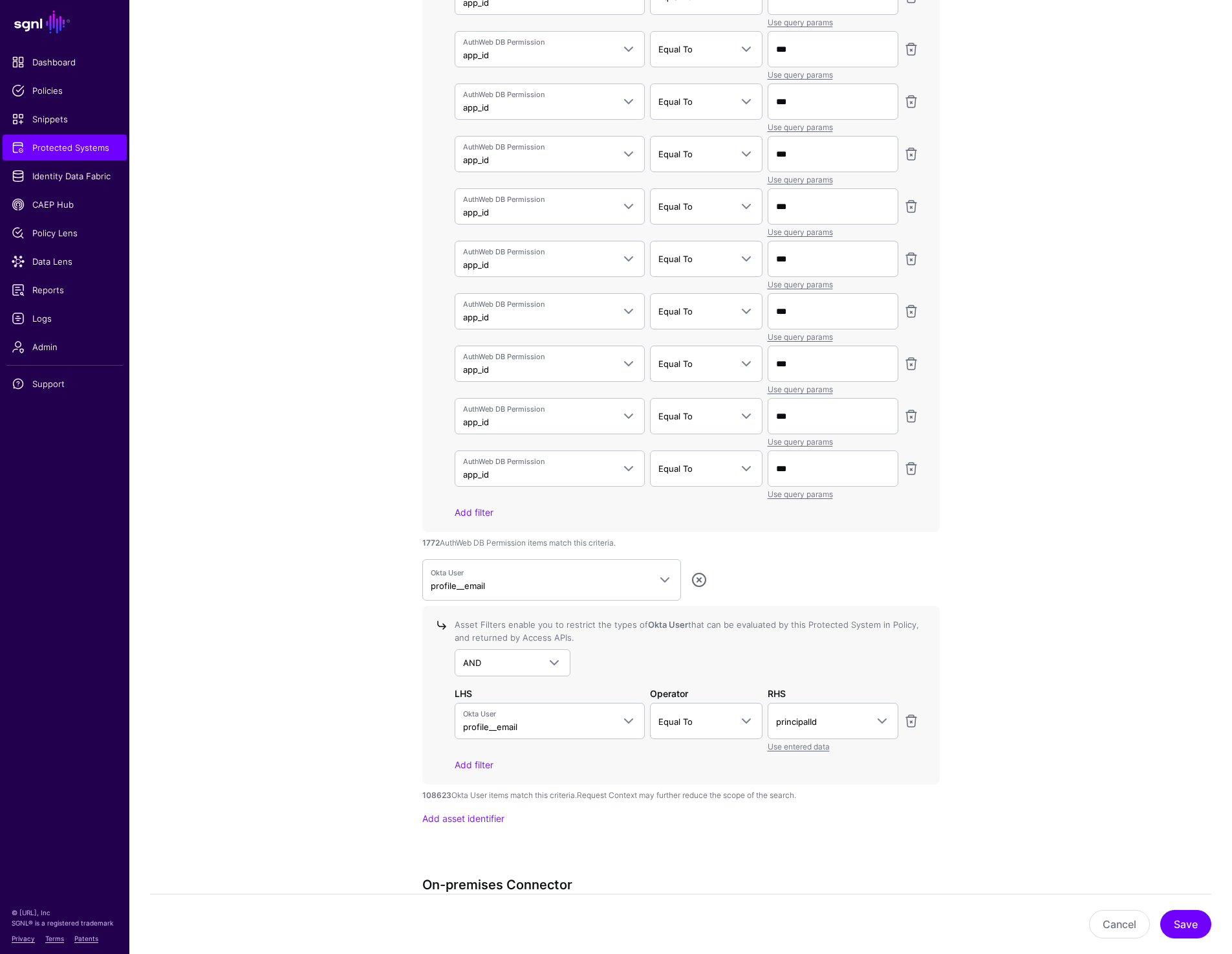
scroll to position [4143, 0]
